Goal: Information Seeking & Learning: Learn about a topic

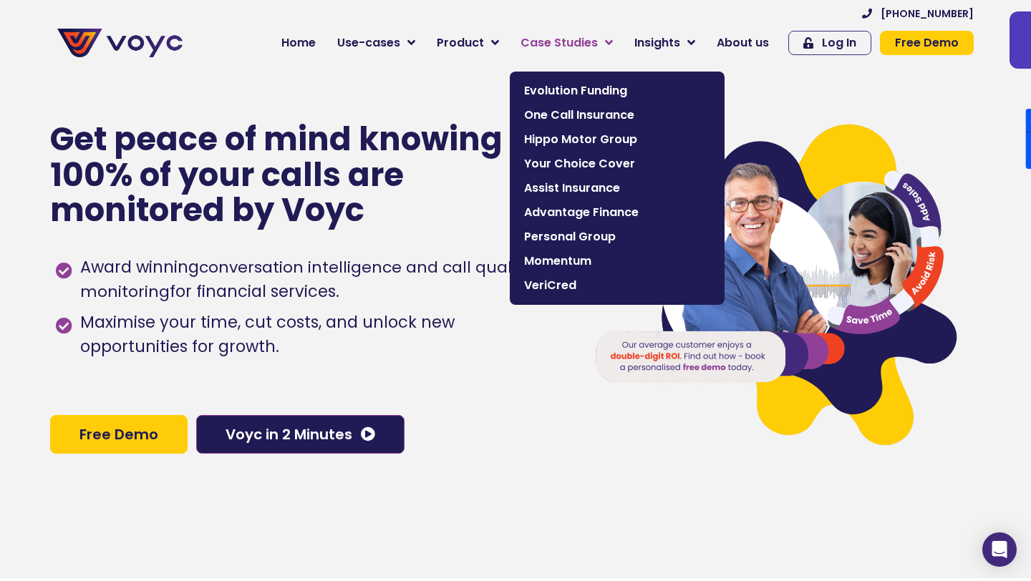
click at [571, 43] on span "Case Studies" at bounding box center [558, 42] width 77 height 17
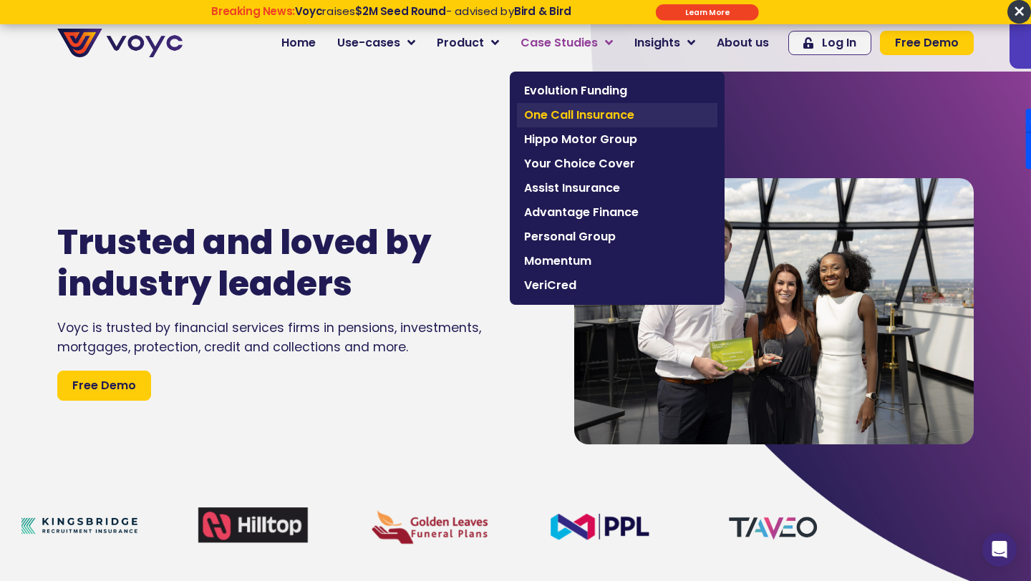
click at [573, 110] on span "One Call Insurance" at bounding box center [617, 115] width 186 height 17
